Goal: Transaction & Acquisition: Purchase product/service

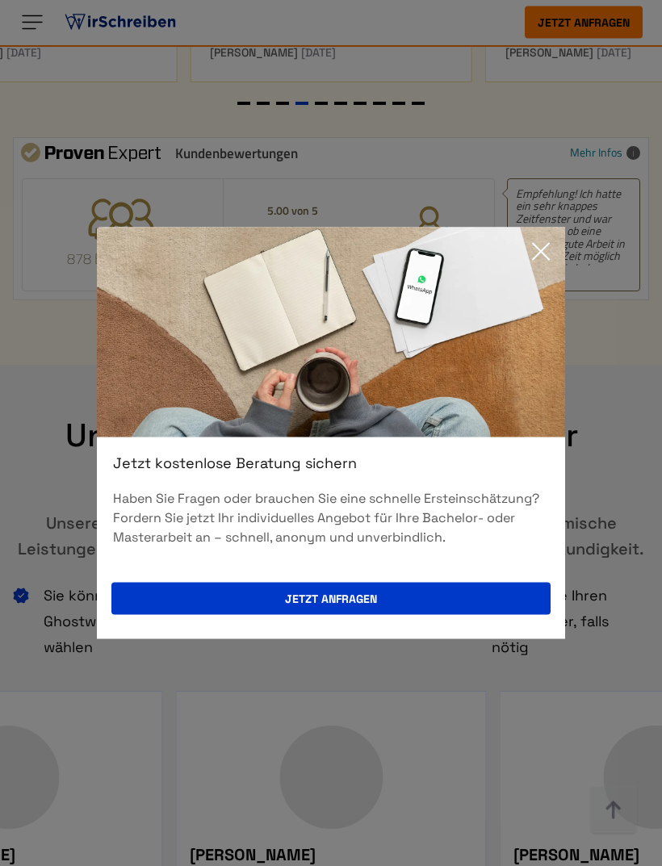
scroll to position [7775, 0]
click at [564, 289] on img at bounding box center [331, 333] width 468 height 210
click at [551, 268] on icon at bounding box center [541, 252] width 32 height 32
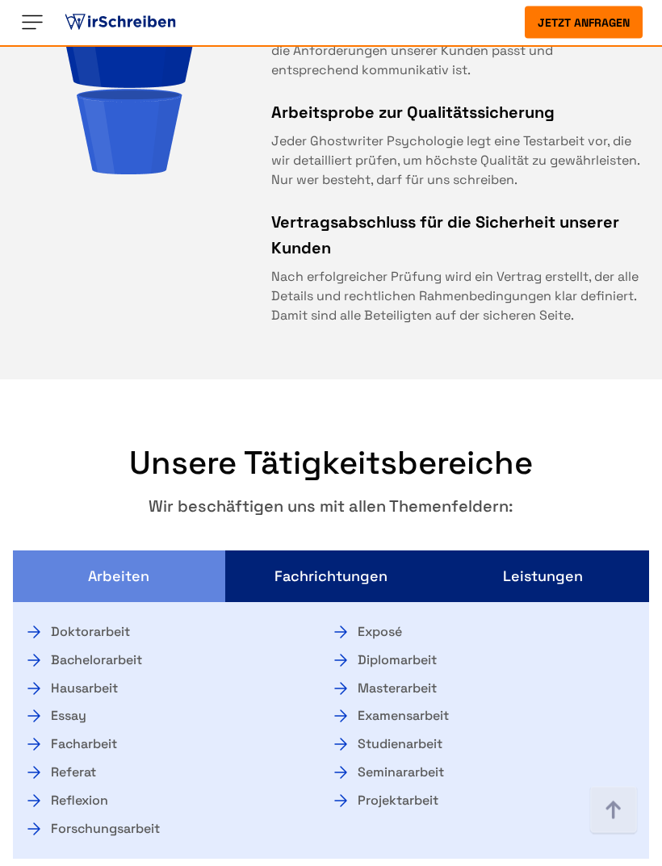
scroll to position [9202, 0]
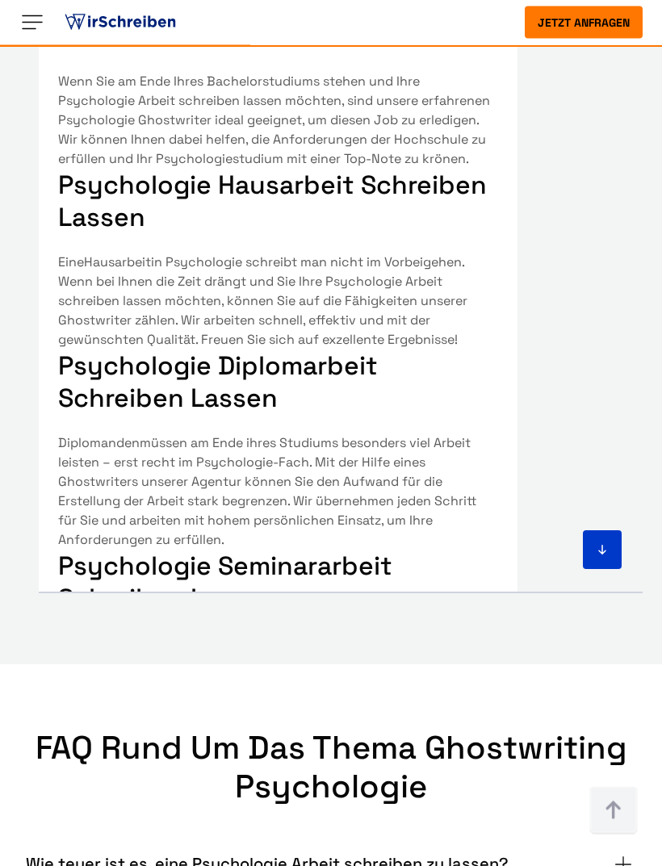
scroll to position [10498, 0]
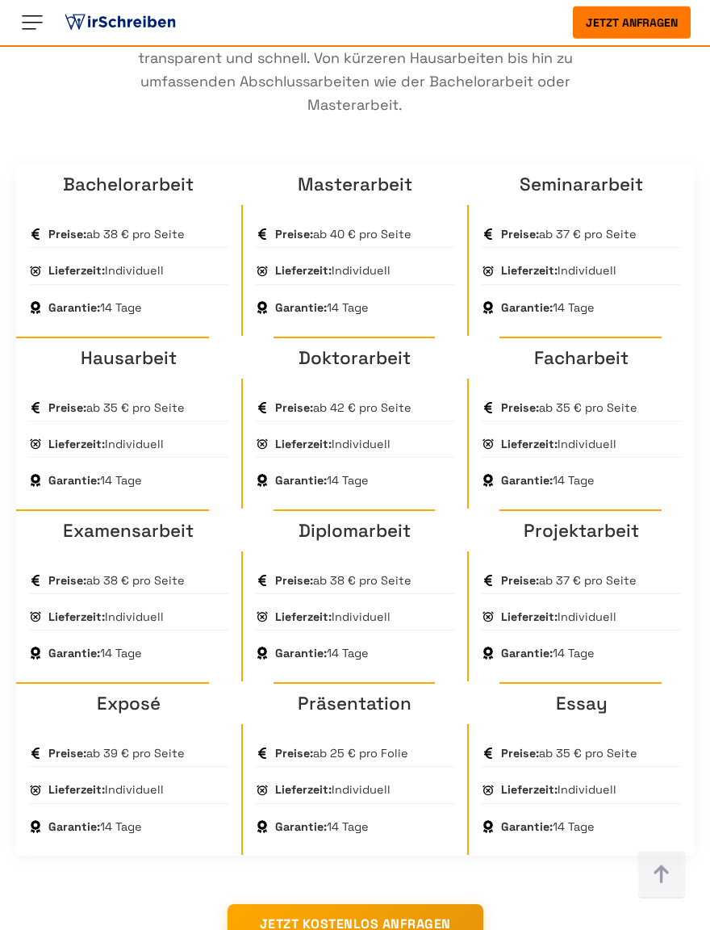
scroll to position [1246, 0]
click at [167, 370] on link "Hausarbeit" at bounding box center [129, 357] width 96 height 23
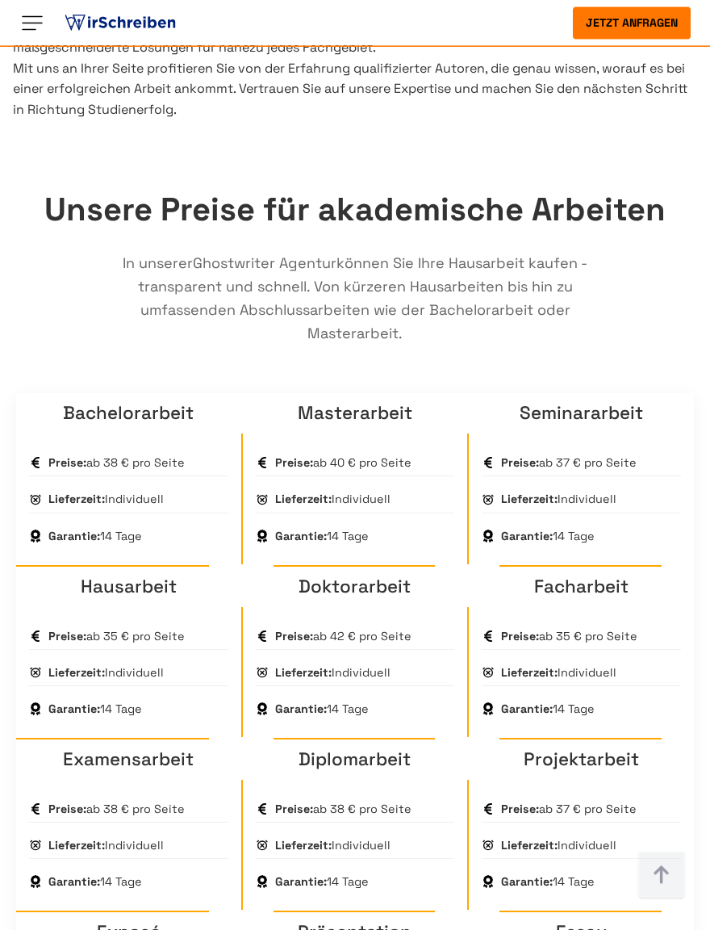
scroll to position [1017, 0]
